Goal: Transaction & Acquisition: Register for event/course

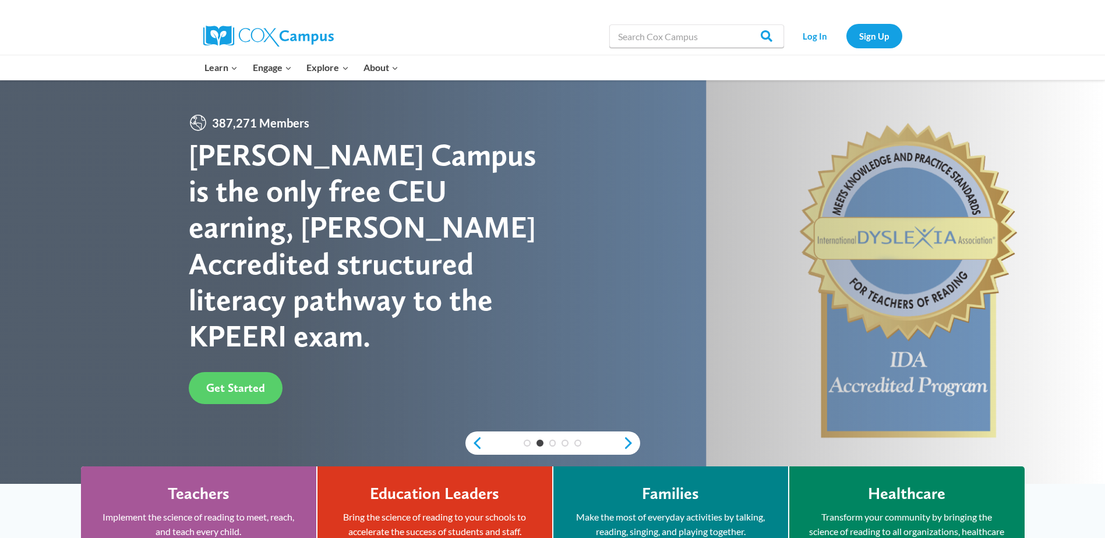
scroll to position [233, 0]
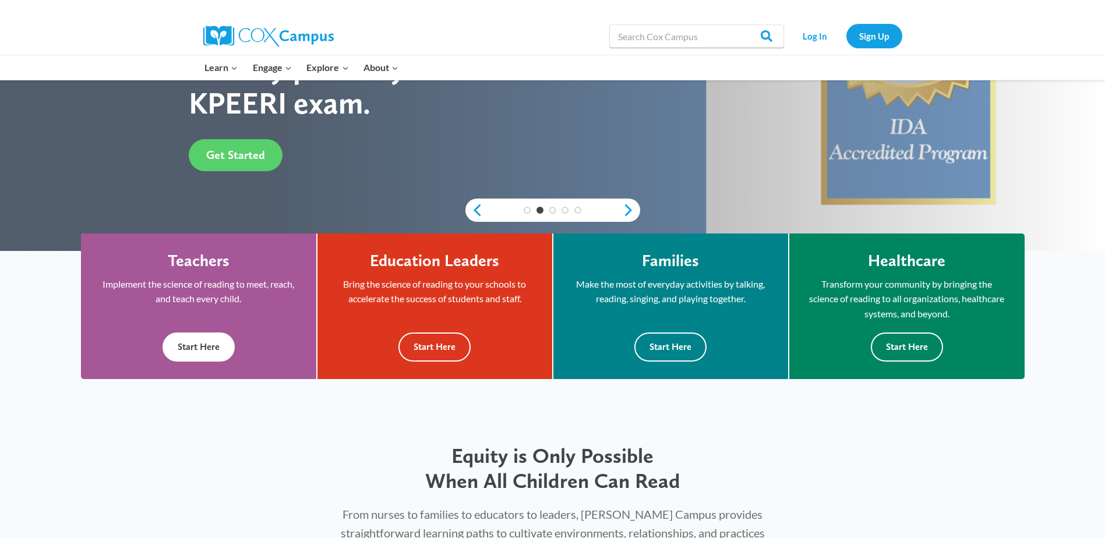
click at [182, 348] on button "Start Here" at bounding box center [199, 347] width 72 height 29
click at [425, 346] on button "Start Here" at bounding box center [434, 347] width 72 height 29
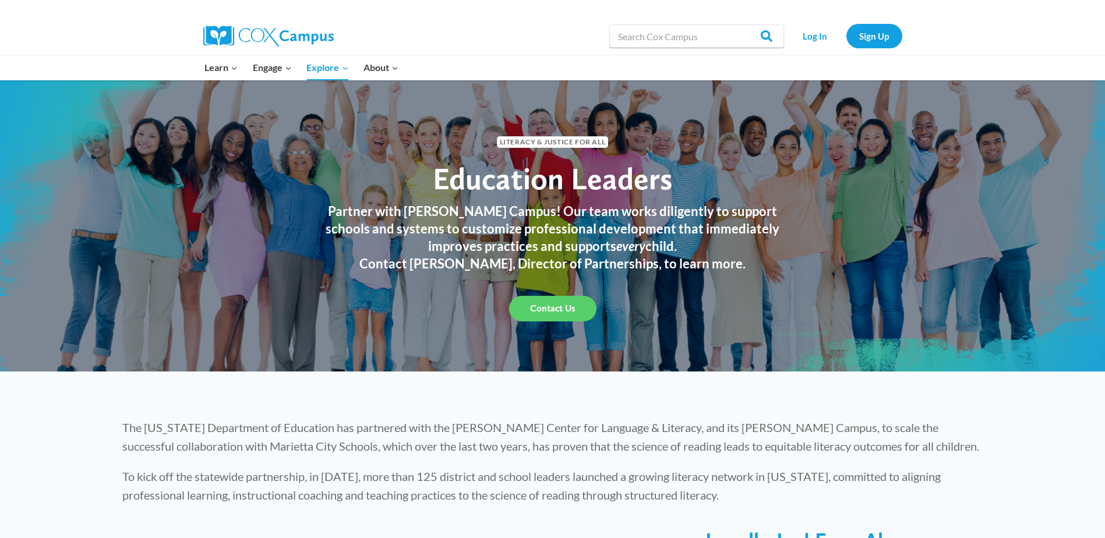
click at [903, 41] on li "Sign Up" at bounding box center [875, 36] width 62 height 24
click at [887, 39] on link "Sign Up" at bounding box center [874, 36] width 56 height 24
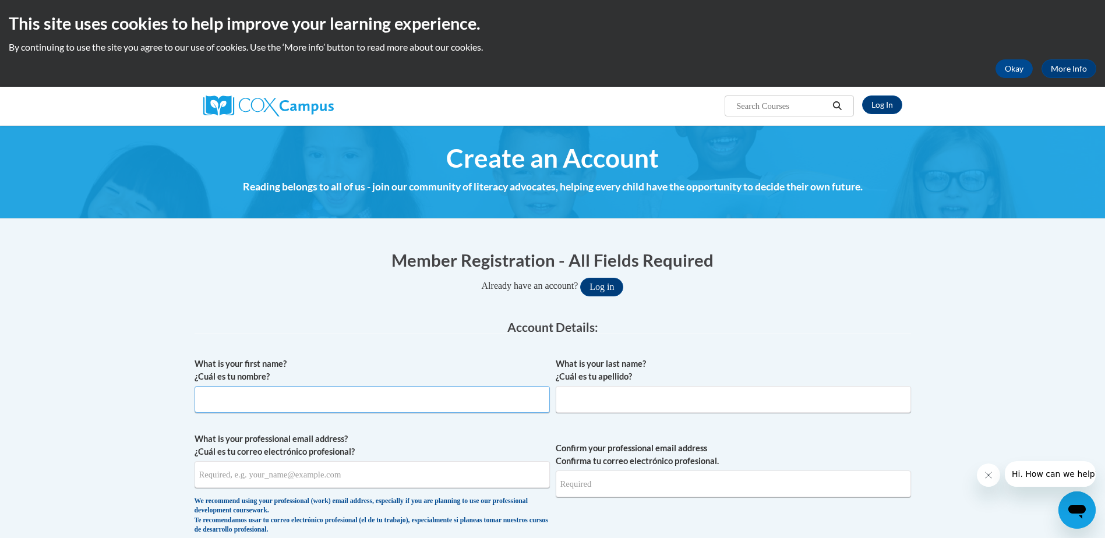
click at [439, 404] on input "What is your first name? ¿Cuál es tu nombre?" at bounding box center [372, 399] width 355 height 27
type input "Sherri"
type input "Scirocco"
type input "[EMAIL_ADDRESS][DOMAIN_NAME]"
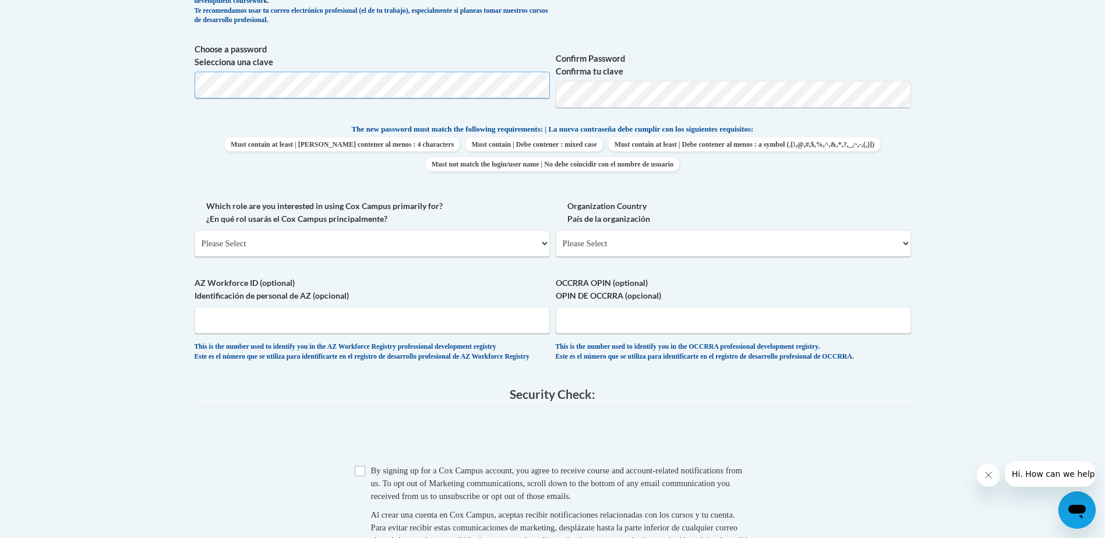
scroll to position [524, 0]
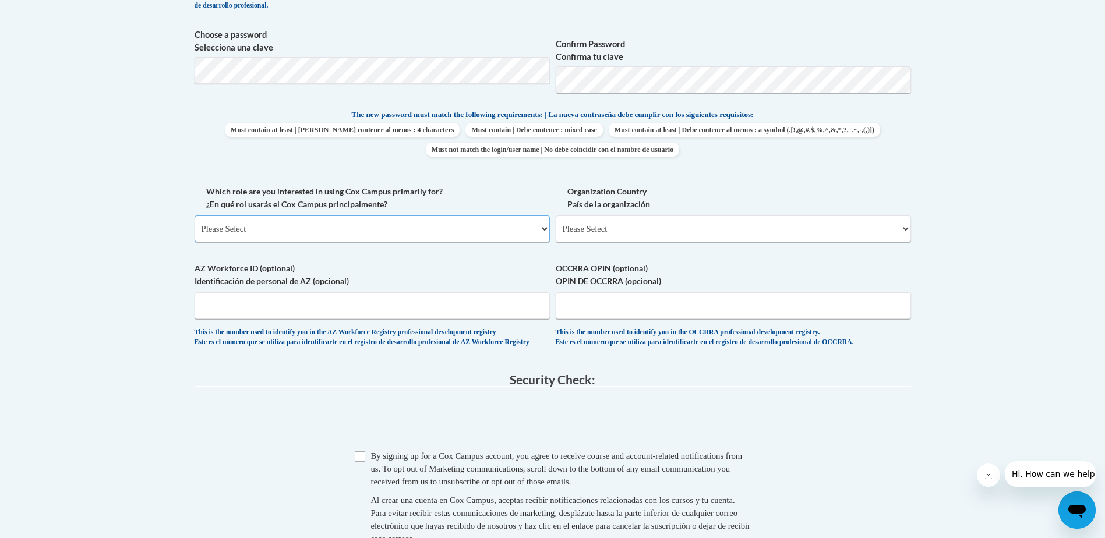
click at [525, 229] on select "Please Select College/University | Colegio/Universidad Community/Nonprofit Part…" at bounding box center [372, 229] width 355 height 27
select select "fbf2d438-af2f-41f8-98f1-81c410e29de3"
click at [195, 216] on select "Please Select College/University | Colegio/Universidad Community/Nonprofit Part…" at bounding box center [372, 229] width 355 height 27
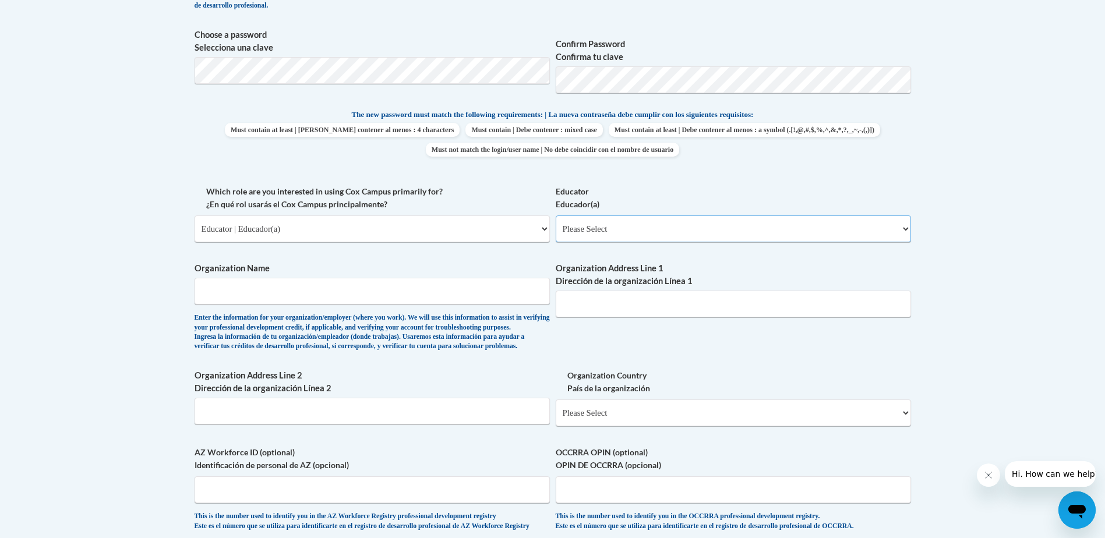
click at [604, 231] on select "Please Select Early Learning/Daycare Teacher/Family Home Care Provider | Maestr…" at bounding box center [733, 229] width 355 height 27
select select "5e2af403-4f2c-4e49-a02f-103e55d7b75b"
click at [556, 216] on select "Please Select Early Learning/Daycare Teacher/Family Home Care Provider | Maestr…" at bounding box center [733, 229] width 355 height 27
click at [419, 298] on input "Organization Name" at bounding box center [372, 291] width 355 height 27
type input "Country Kids Child Development Center"
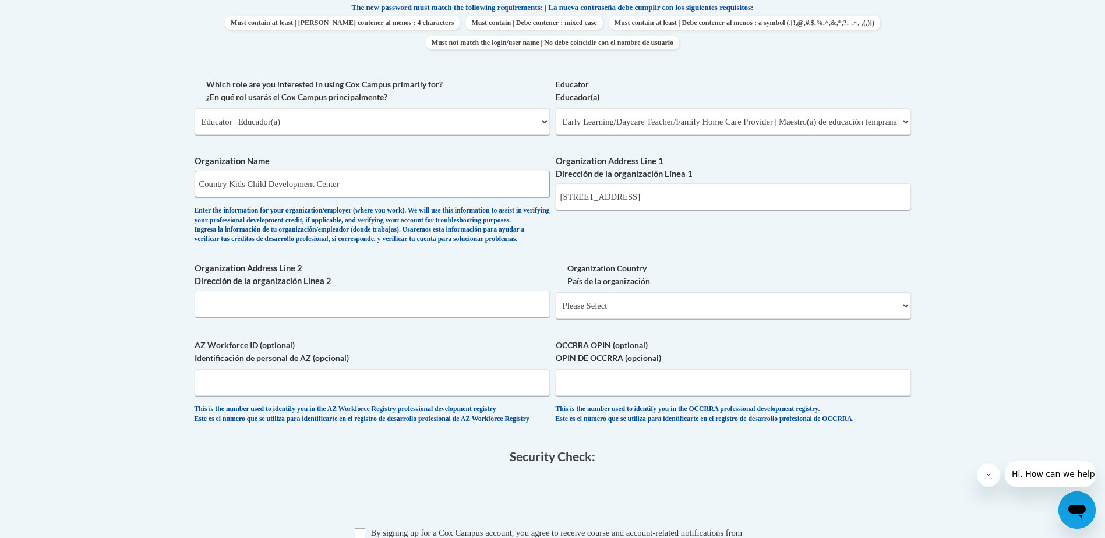
scroll to position [699, 0]
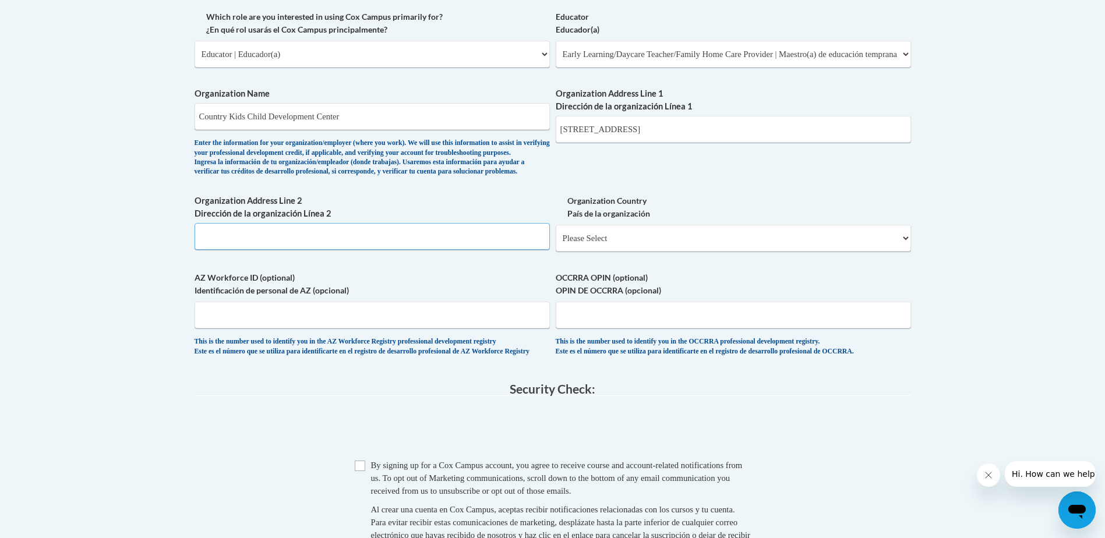
click at [353, 250] on input "Organization Address Line 2 Dirección de la organización Línea 2" at bounding box center [372, 236] width 355 height 27
type input "[STREET_ADDRESS]"
click at [335, 250] on input "Organization Address Line 2 Dirección de la organización Línea 2" at bounding box center [372, 236] width 355 height 27
type input "G"
click at [901, 252] on select "Please Select United States | Estados Unidos Outside of the United States | Fue…" at bounding box center [733, 238] width 355 height 27
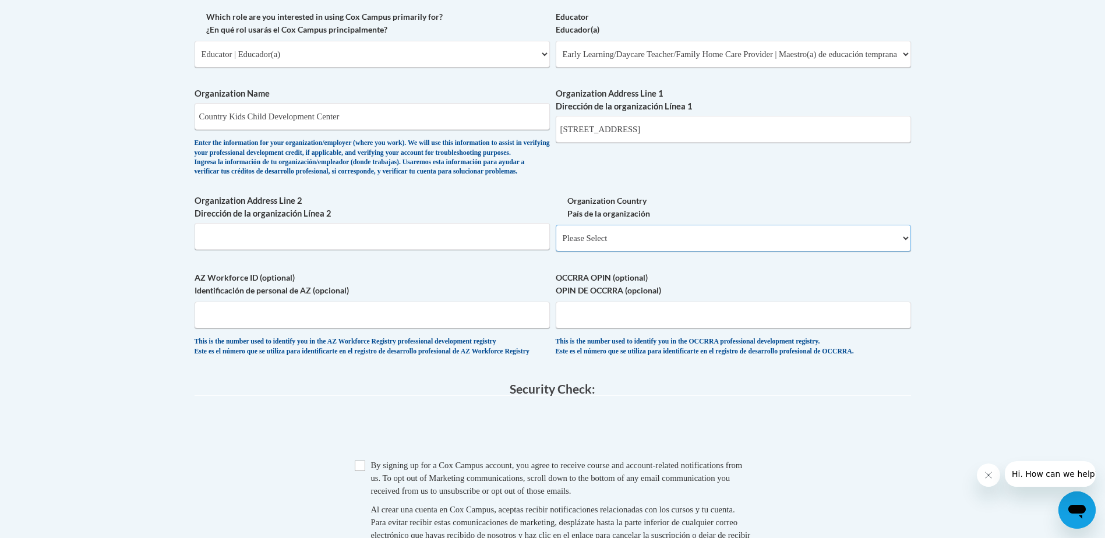
select select "ad49bcad-a171-4b2e-b99c-48b446064914"
click at [556, 243] on select "Please Select United States | Estados Unidos Outside of the United States | Fue…" at bounding box center [733, 238] width 355 height 27
select select
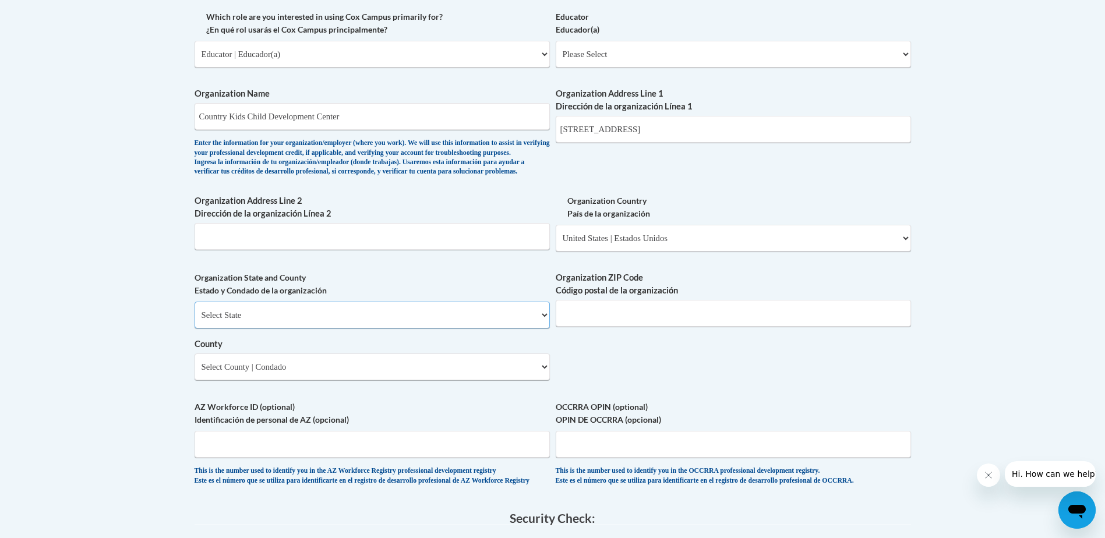
click at [374, 329] on select "Select State Alabama Alaska Arizona Arkansas California Colorado Connecticut De…" at bounding box center [372, 315] width 355 height 27
select select "Massachusetts"
click at [195, 321] on select "Select State Alabama Alaska Arizona Arkansas California Colorado Connecticut De…" at bounding box center [372, 315] width 355 height 27
click at [597, 327] on input "Organization ZIP Code Código postal de la organización" at bounding box center [733, 313] width 355 height 27
type input "01450"
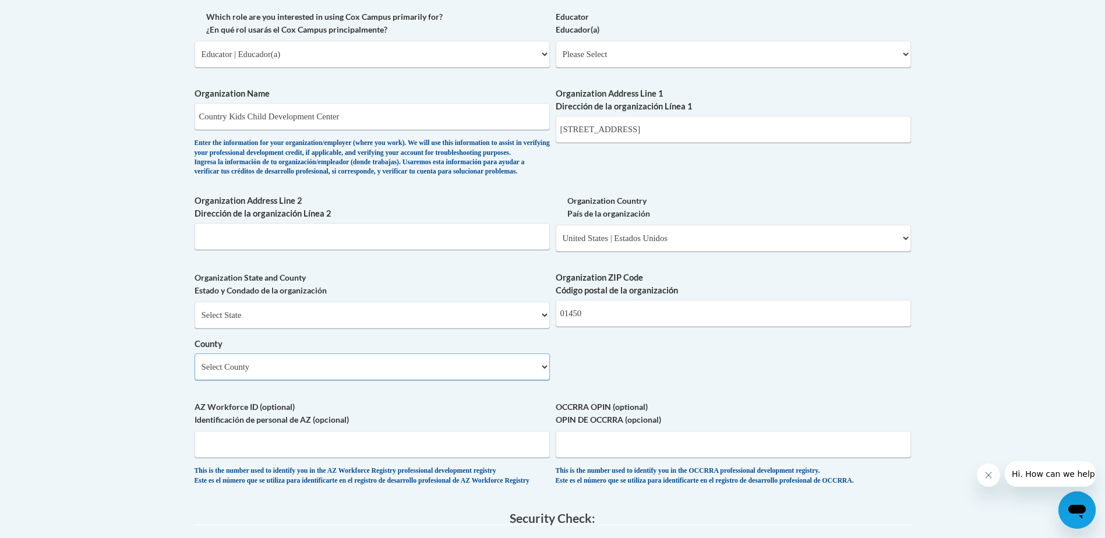
click at [492, 380] on select "Select County Barnstable Berkshire Bristol Dukes Essex Franklin Hampden Hampshi…" at bounding box center [372, 367] width 355 height 27
select select "Worcester"
click at [195, 373] on select "Select County Barnstable Berkshire Bristol Dukes Essex Franklin Hampden Hampshi…" at bounding box center [372, 367] width 355 height 27
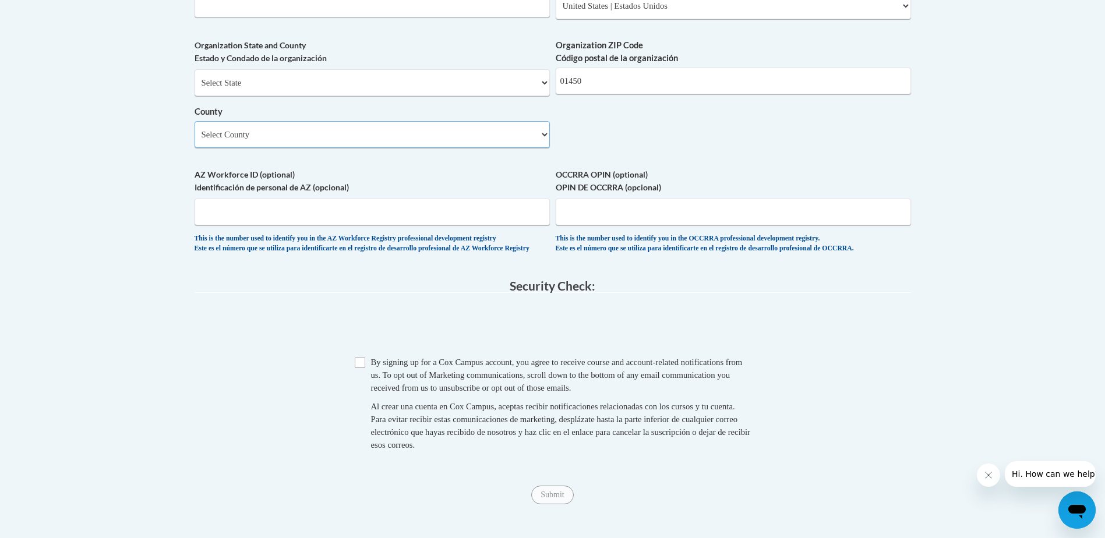
scroll to position [932, 0]
click at [358, 368] on input "Checkbox" at bounding box center [360, 362] width 10 height 10
checkbox input "true"
click at [559, 504] on input "Submit" at bounding box center [552, 494] width 42 height 19
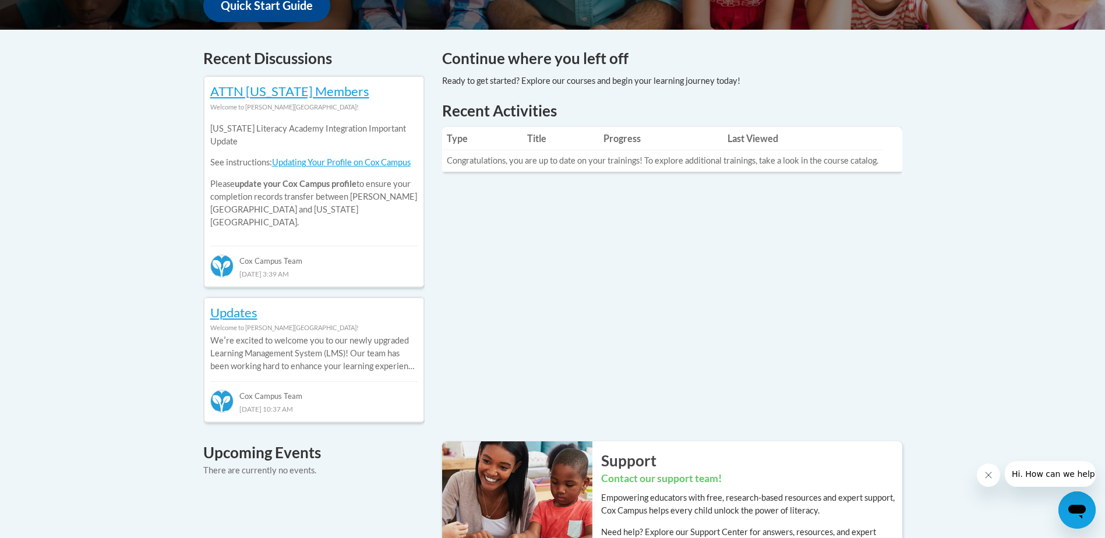
scroll to position [524, 0]
